Goal: Task Accomplishment & Management: Use online tool/utility

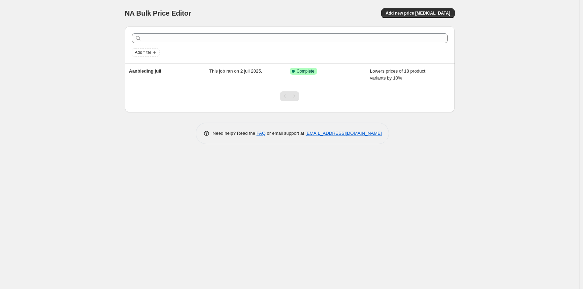
click at [77, 124] on div "NA Bulk Price Editor. This page is ready NA Bulk Price Editor Add new price [ME…" at bounding box center [289, 144] width 579 height 289
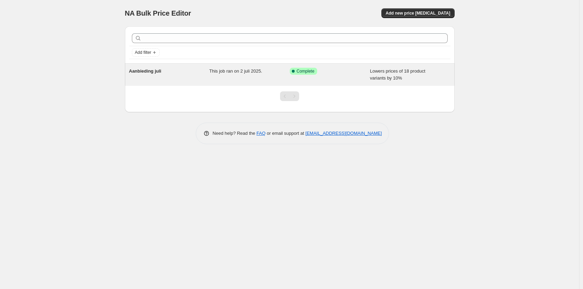
click at [215, 73] on span "This job ran on 2 juli 2025." at bounding box center [235, 70] width 53 height 5
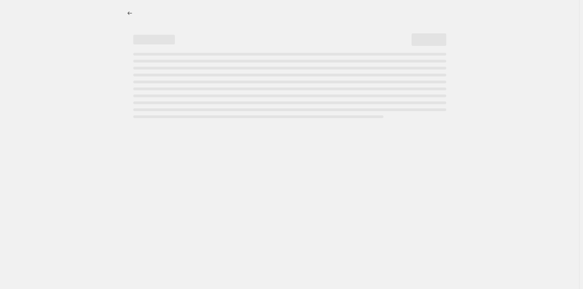
select select "percentage"
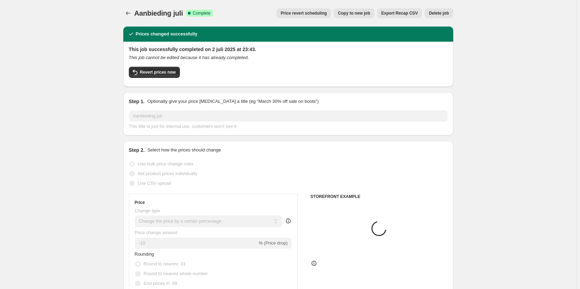
select select "collection"
click at [125, 12] on button "Price change jobs" at bounding box center [128, 13] width 10 height 10
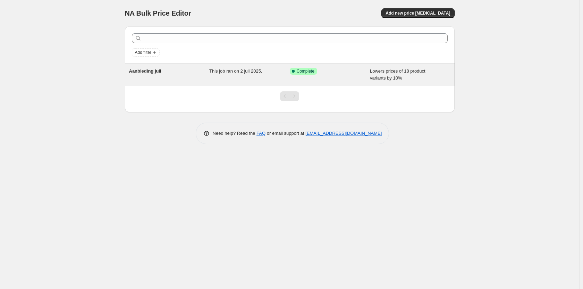
click at [227, 71] on span "This job ran on 2 juli 2025." at bounding box center [235, 70] width 53 height 5
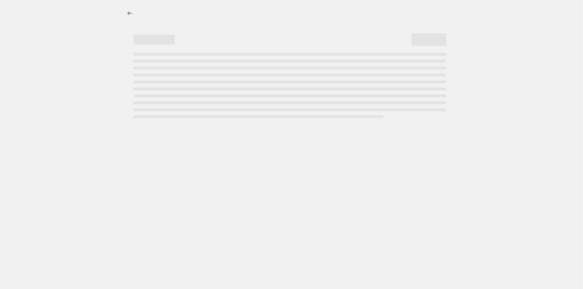
select select "percentage"
select select "collection"
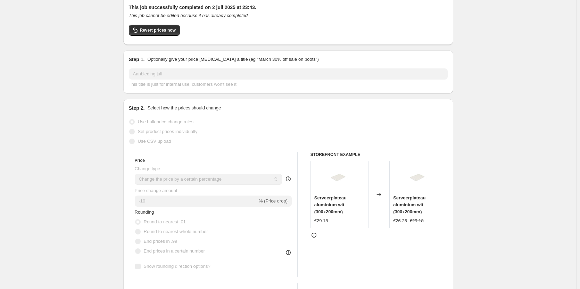
scroll to position [14, 0]
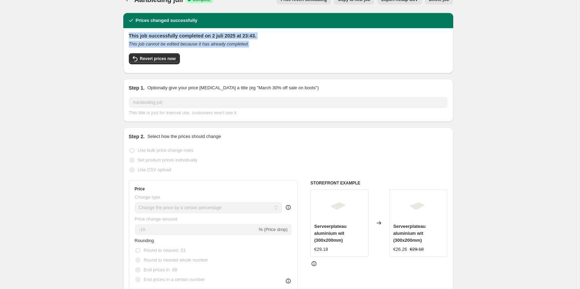
drag, startPoint x: 248, startPoint y: 44, endPoint x: 128, endPoint y: 36, distance: 119.4
click at [128, 36] on div "This job successfully completed on 2 juli 2025 at 23:43. This job cannot be edi…" at bounding box center [288, 50] width 330 height 45
click at [192, 62] on div "Revert prices now" at bounding box center [288, 60] width 319 height 15
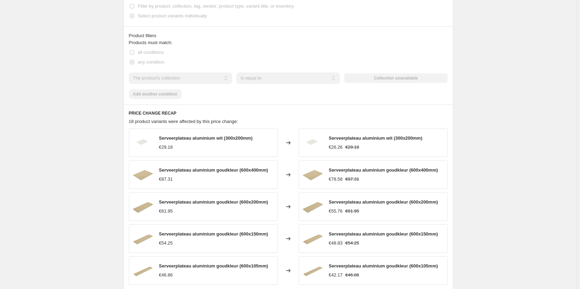
scroll to position [430, 0]
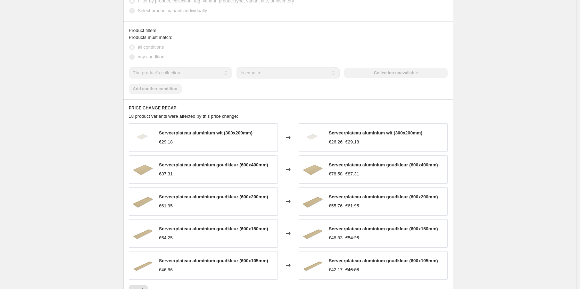
click at [290, 138] on icon at bounding box center [288, 137] width 5 height 3
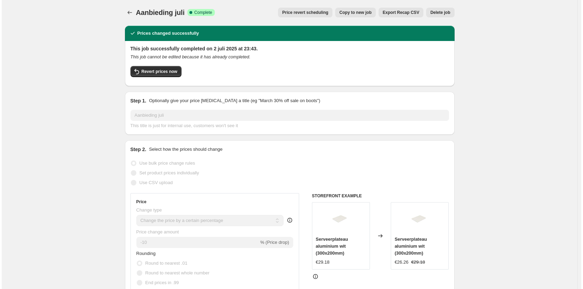
scroll to position [0, 0]
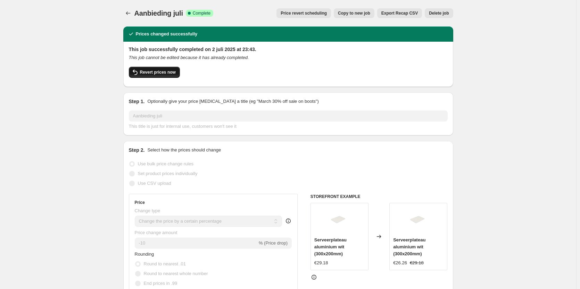
drag, startPoint x: 177, startPoint y: 72, endPoint x: 169, endPoint y: 73, distance: 8.4
click at [169, 73] on button "Revert prices now" at bounding box center [154, 72] width 51 height 11
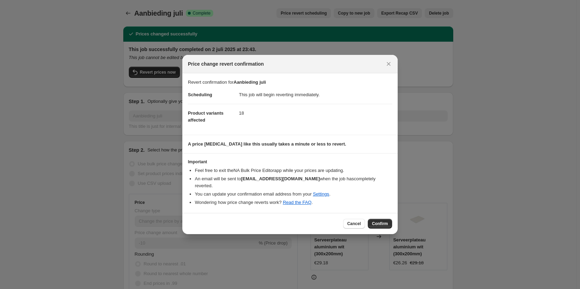
click at [273, 99] on dd "This job will begin reverting immediately." at bounding box center [315, 95] width 153 height 18
click at [385, 223] on span "Confirm" at bounding box center [380, 224] width 16 height 6
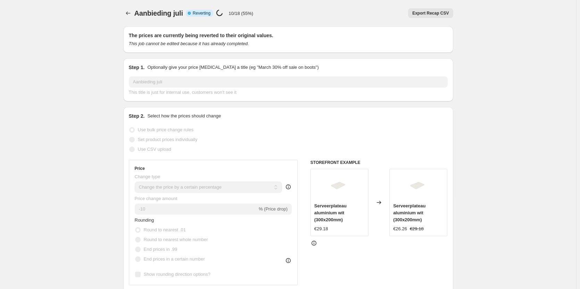
select select "percentage"
select select "collection"
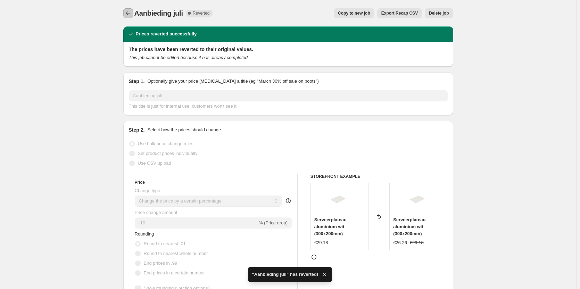
click at [129, 14] on icon "Price change jobs" at bounding box center [128, 13] width 7 height 7
